Goal: Information Seeking & Learning: Learn about a topic

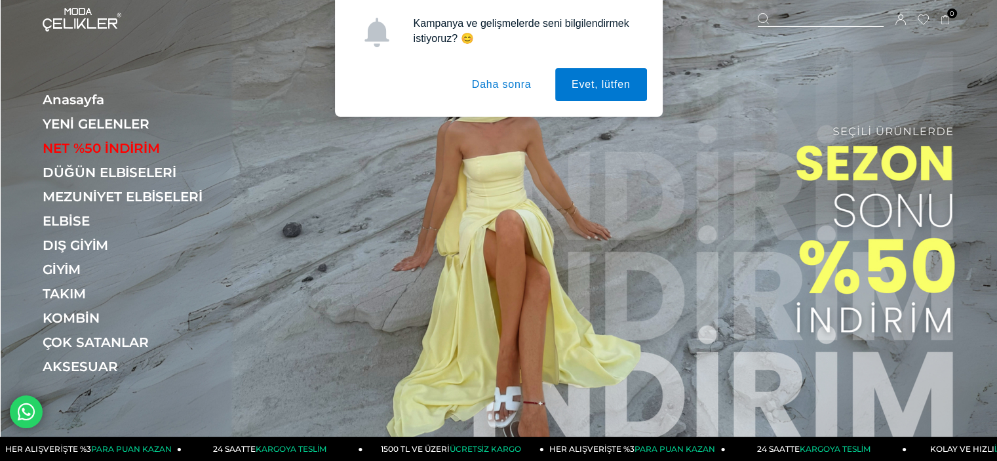
click at [506, 84] on button "Daha sonra" at bounding box center [501, 84] width 92 height 33
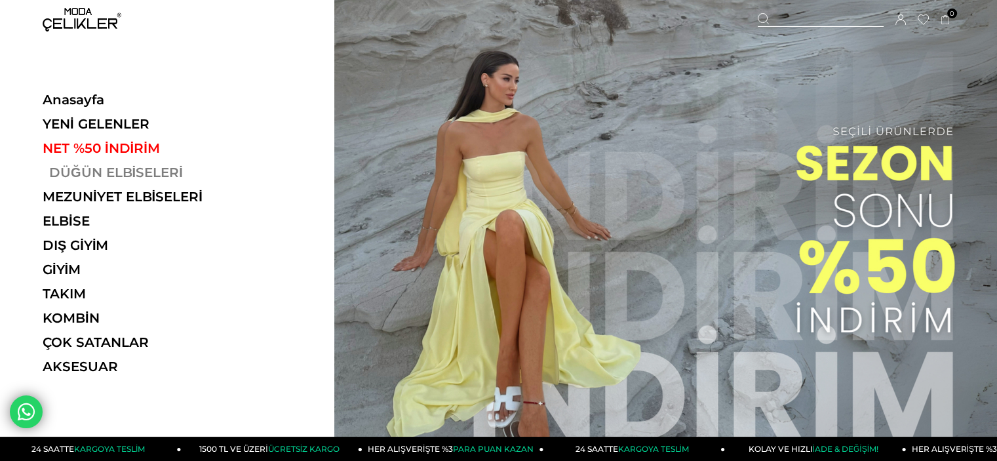
click at [143, 169] on link "DÜĞÜN ELBİSELERİ" at bounding box center [133, 172] width 180 height 16
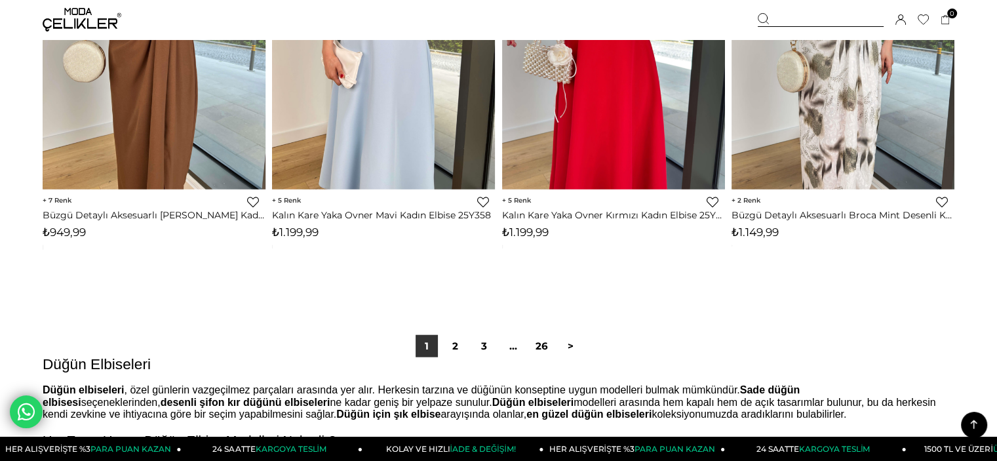
scroll to position [8012, 0]
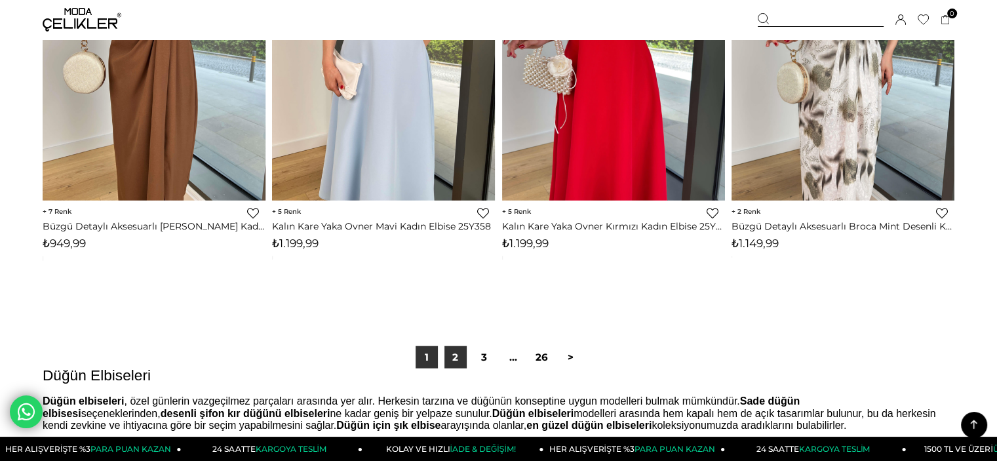
click at [461, 360] on link "2" at bounding box center [455, 357] width 22 height 22
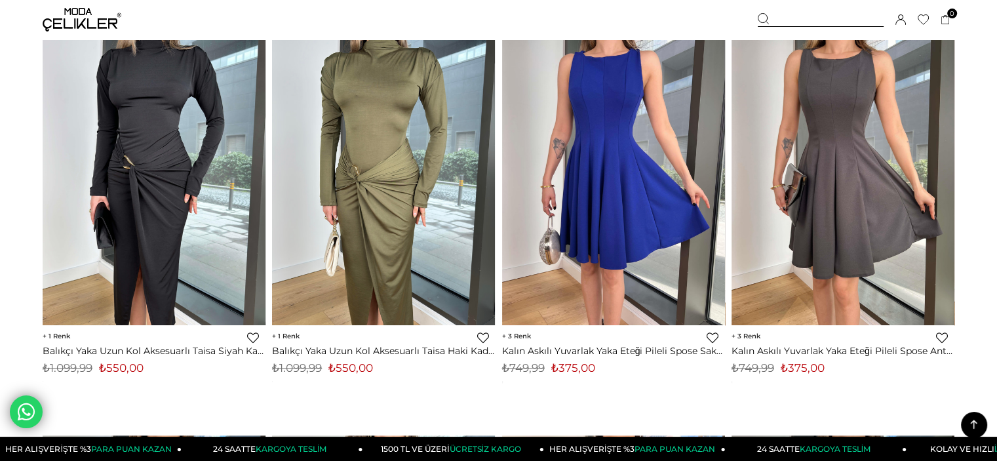
scroll to position [6264, 0]
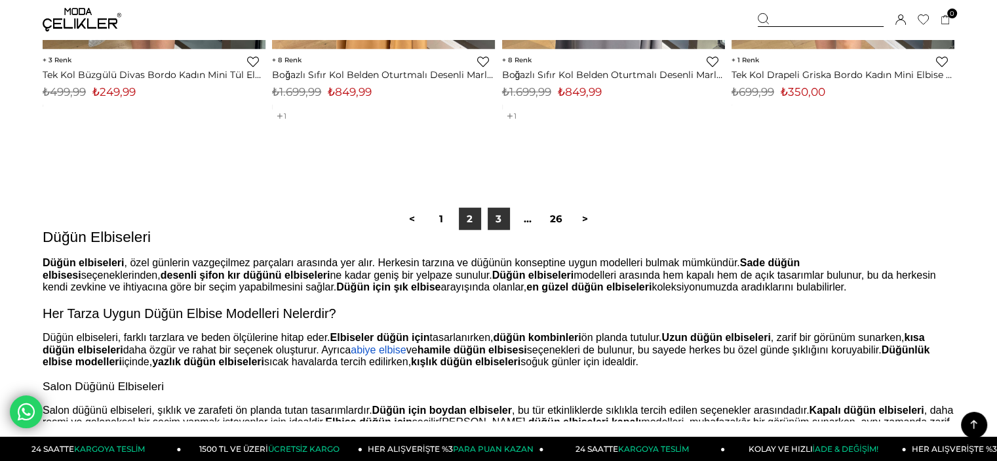
click at [497, 214] on link "3" at bounding box center [498, 219] width 22 height 22
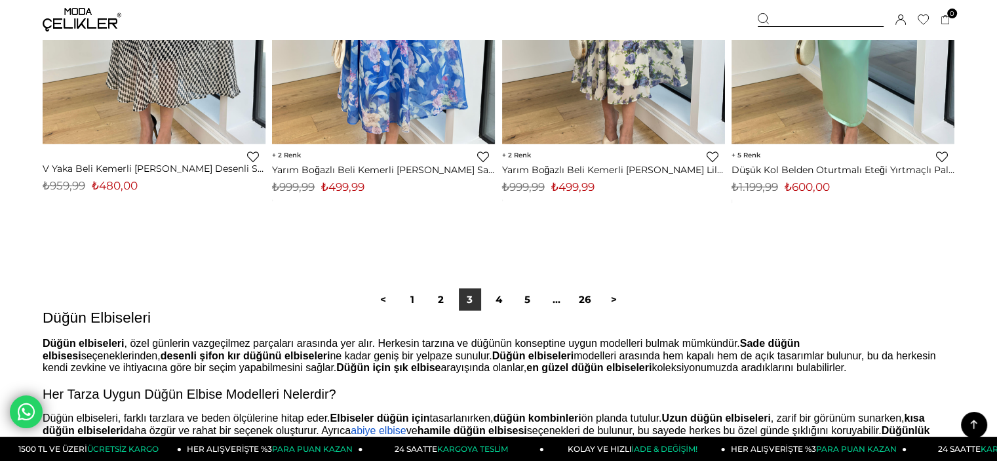
scroll to position [8094, 0]
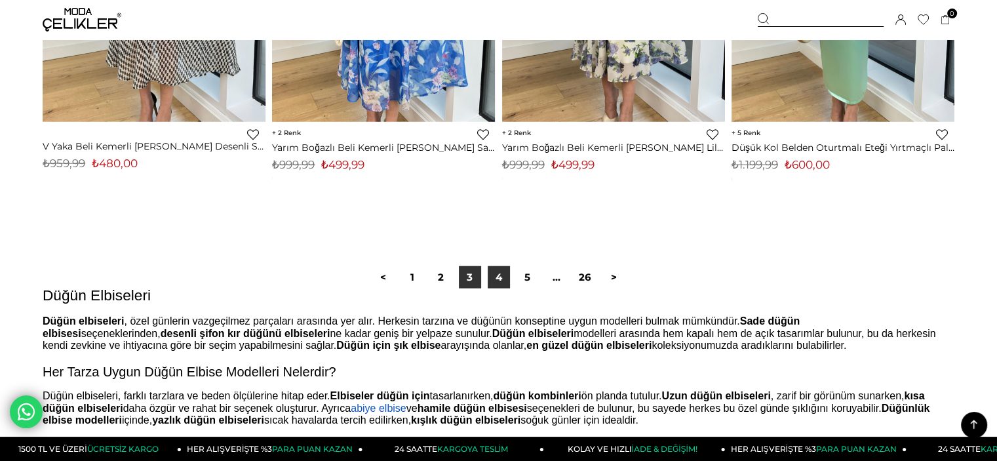
click at [503, 283] on link "4" at bounding box center [498, 277] width 22 height 22
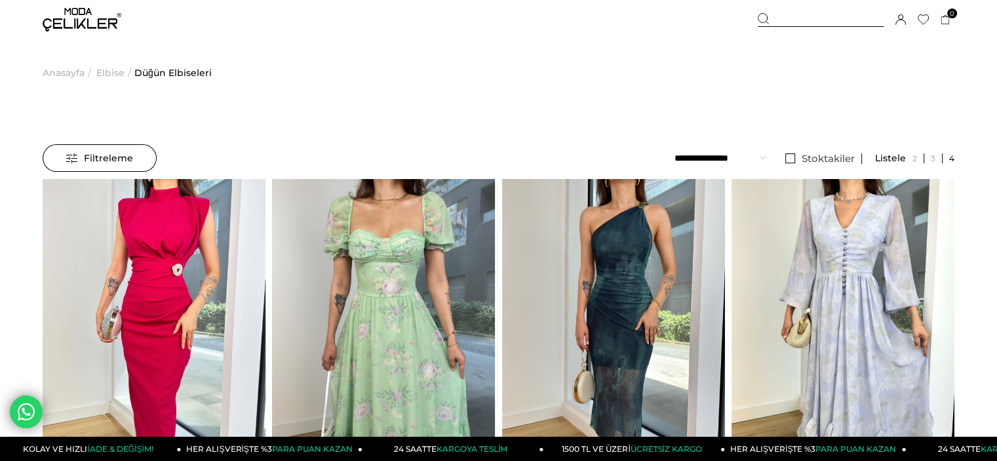
click at [105, 75] on span "Elbise" at bounding box center [110, 72] width 28 height 67
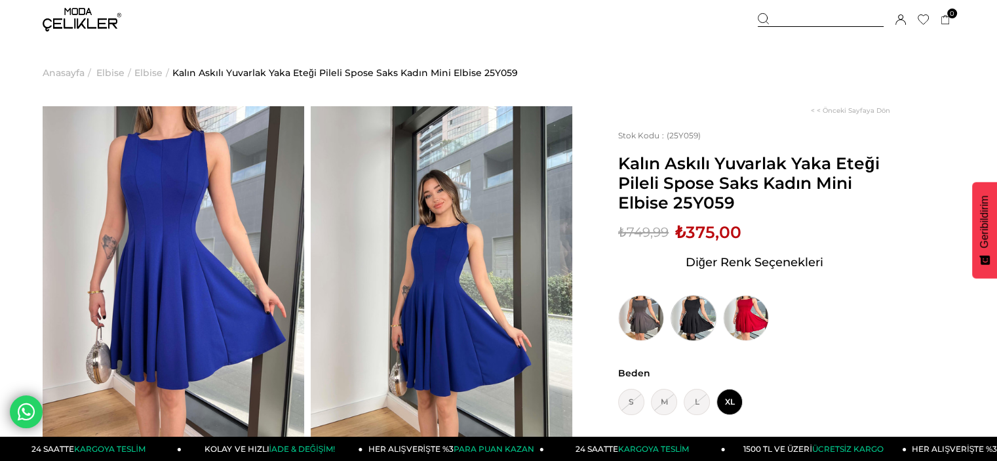
click at [701, 318] on img at bounding box center [693, 318] width 46 height 46
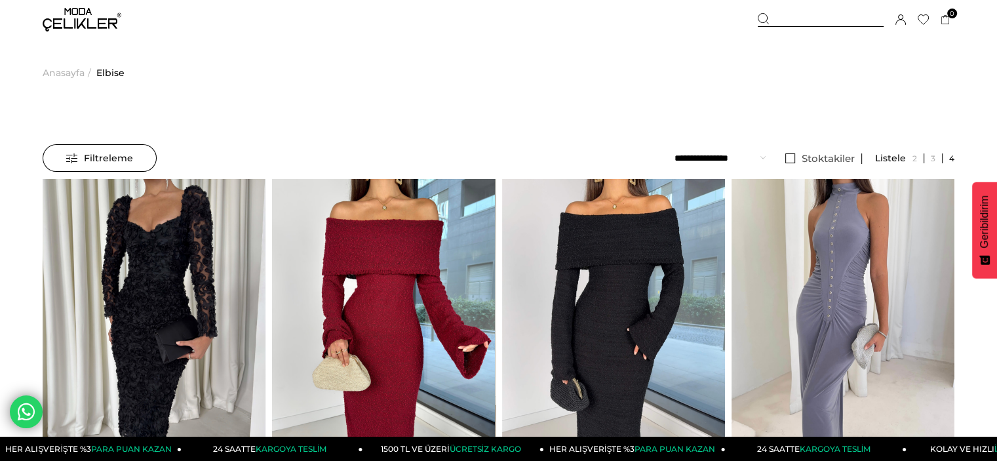
click at [62, 73] on span "Anasayfa" at bounding box center [64, 72] width 42 height 67
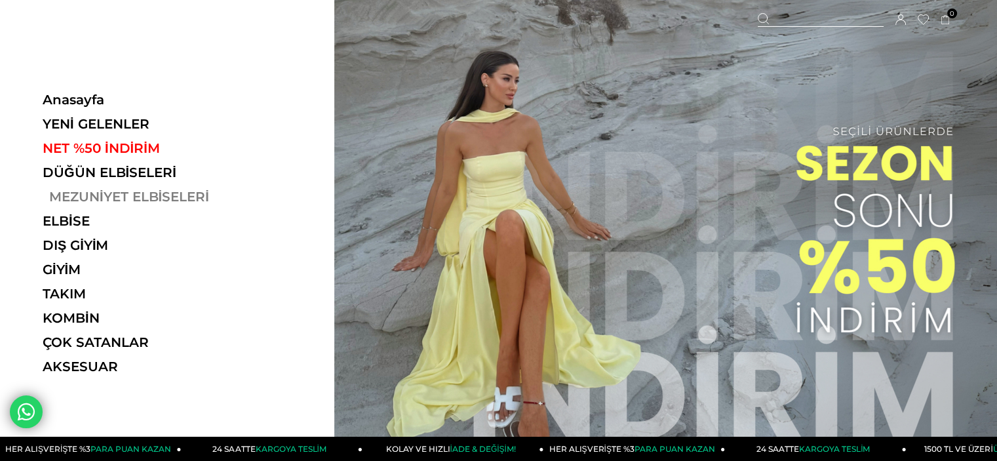
click at [139, 195] on link "MEZUNİYET ELBİSELERİ" at bounding box center [133, 197] width 180 height 16
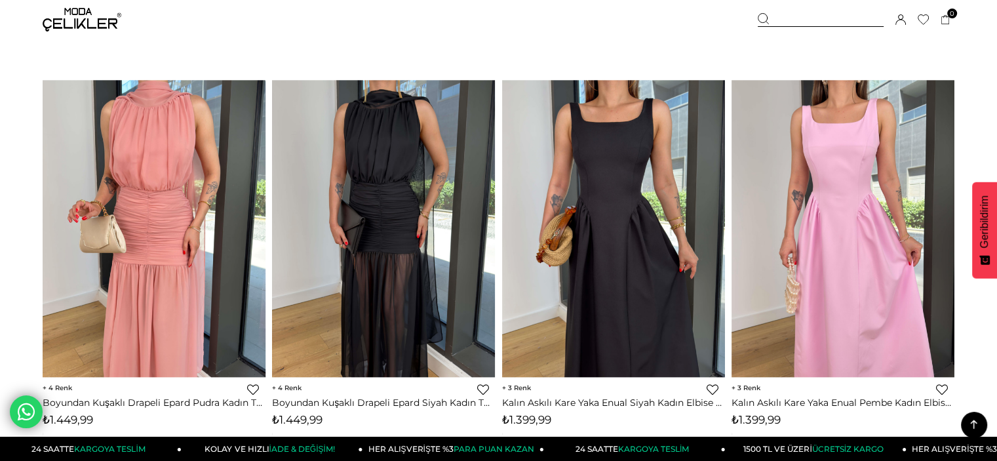
scroll to position [1352, 0]
